Goal: Task Accomplishment & Management: Use online tool/utility

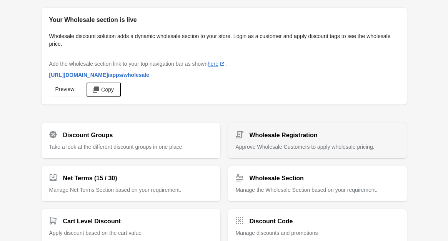
click at [277, 141] on div "Wholesale Registration Approve Wholesale Customers to apply wholesale pricing." at bounding box center [318, 138] width 164 height 26
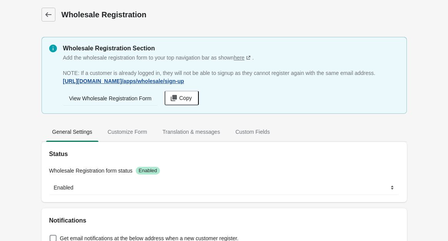
click at [180, 78] on span "[URL][DOMAIN_NAME] /apps/wholesale/sign-up" at bounding box center [123, 81] width 121 height 6
drag, startPoint x: 225, startPoint y: 82, endPoint x: 47, endPoint y: 71, distance: 178.1
click at [47, 71] on div "Wholesale Registration Section Add the wholesale registration form to your top …" at bounding box center [225, 75] width 366 height 77
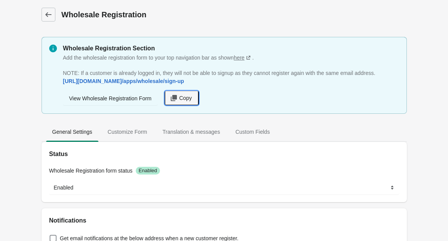
click at [195, 102] on button "Copy" at bounding box center [182, 98] width 34 height 15
click at [47, 12] on icon at bounding box center [49, 15] width 8 height 8
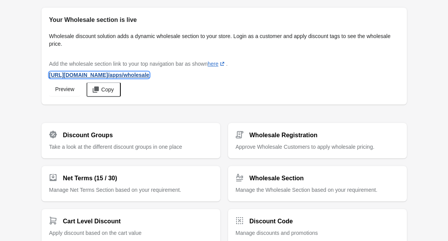
click at [119, 77] on span "[URL][DOMAIN_NAME] /apps/wholesale" at bounding box center [99, 75] width 100 height 6
